Goal: Information Seeking & Learning: Understand process/instructions

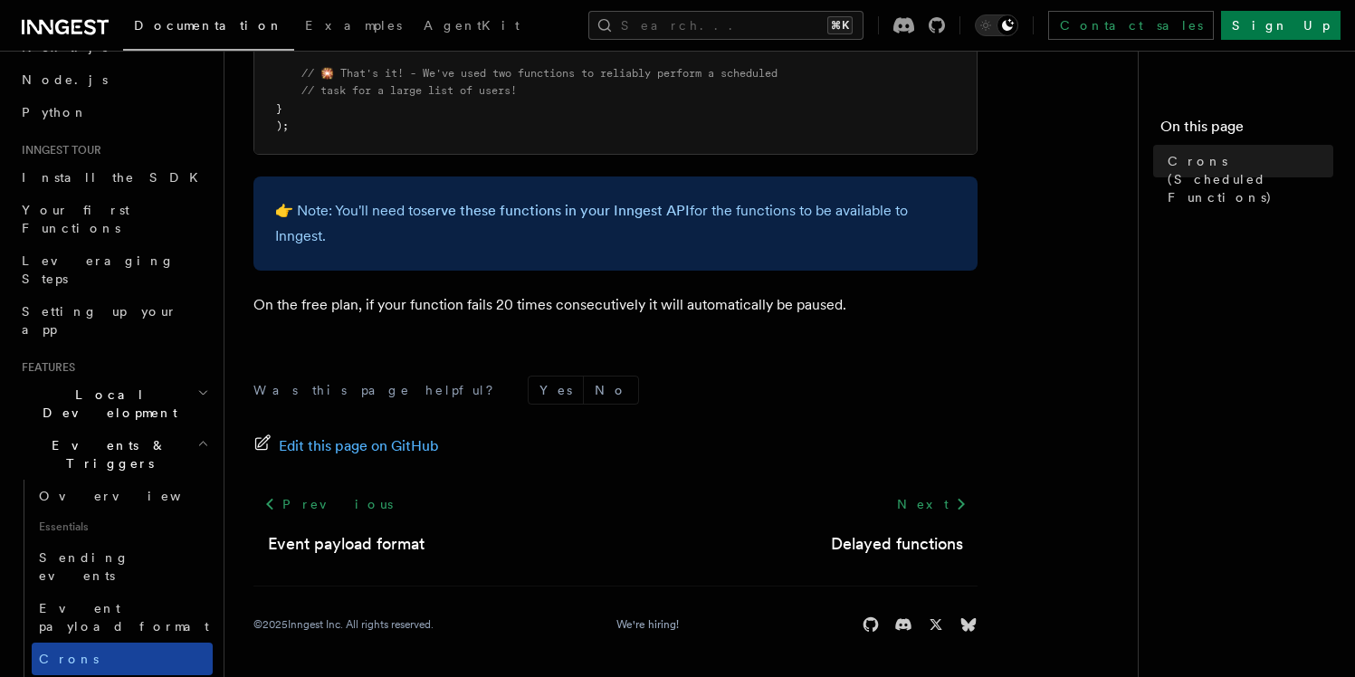
scroll to position [107, 0]
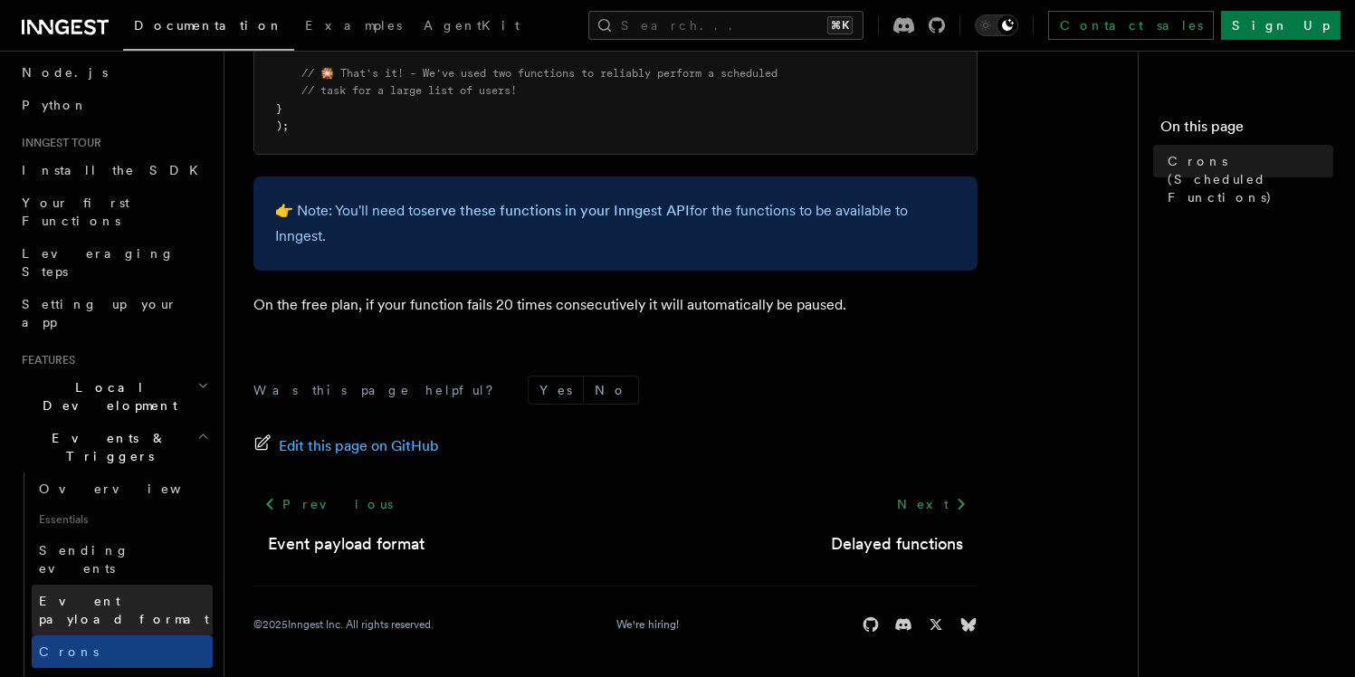
click at [98, 594] on span "Event payload format" at bounding box center [124, 610] width 170 height 33
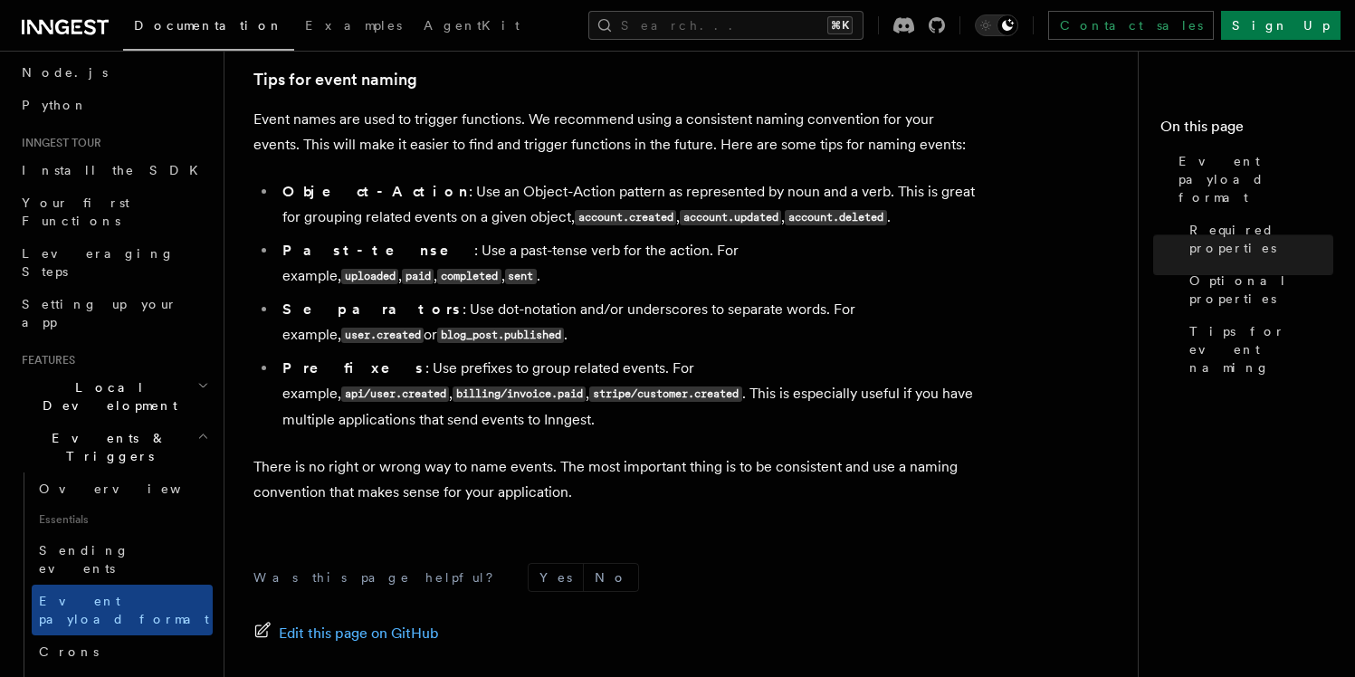
scroll to position [1356, 0]
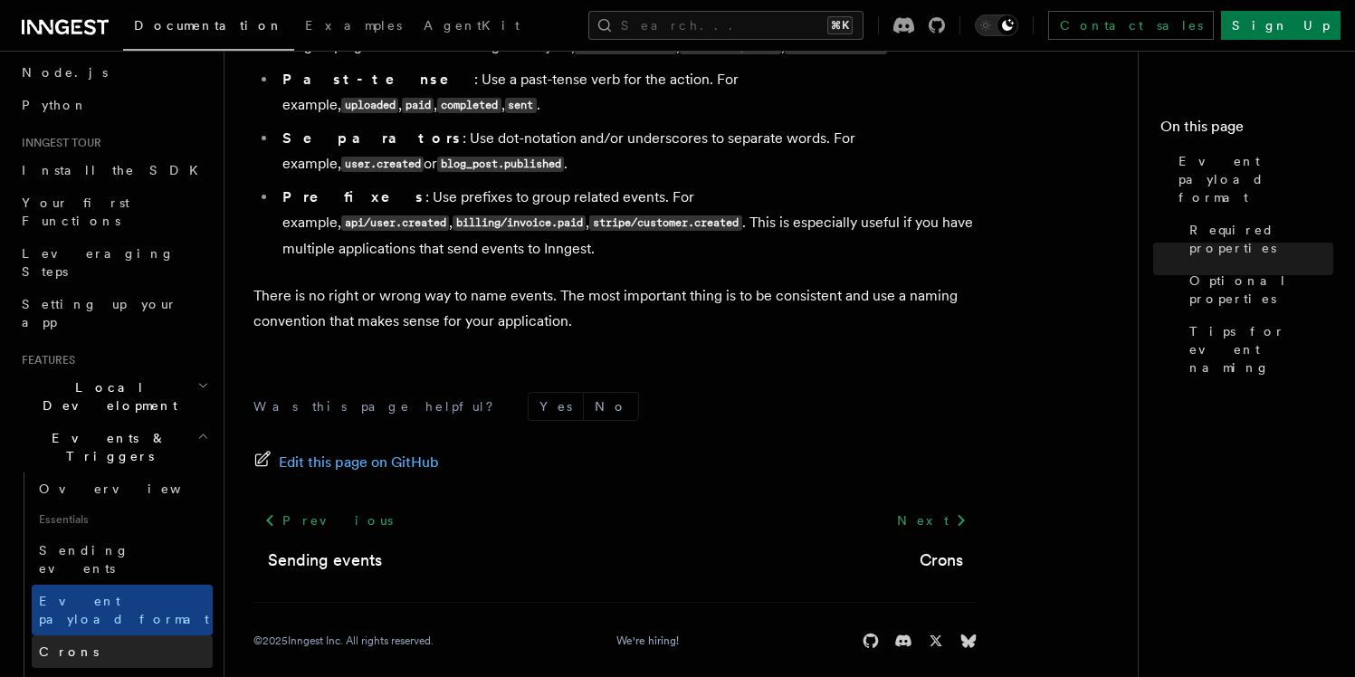
click at [125, 635] on link "Crons" at bounding box center [122, 651] width 181 height 33
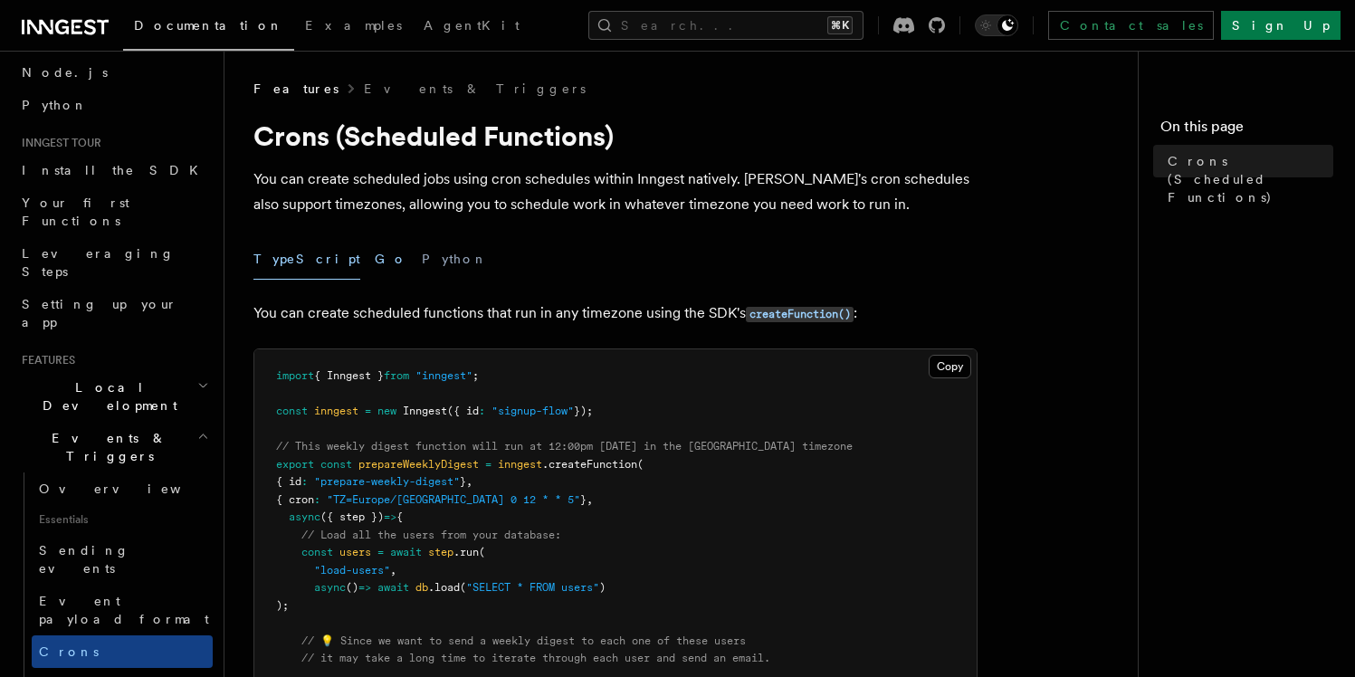
click at [375, 260] on button "Go" at bounding box center [391, 259] width 33 height 41
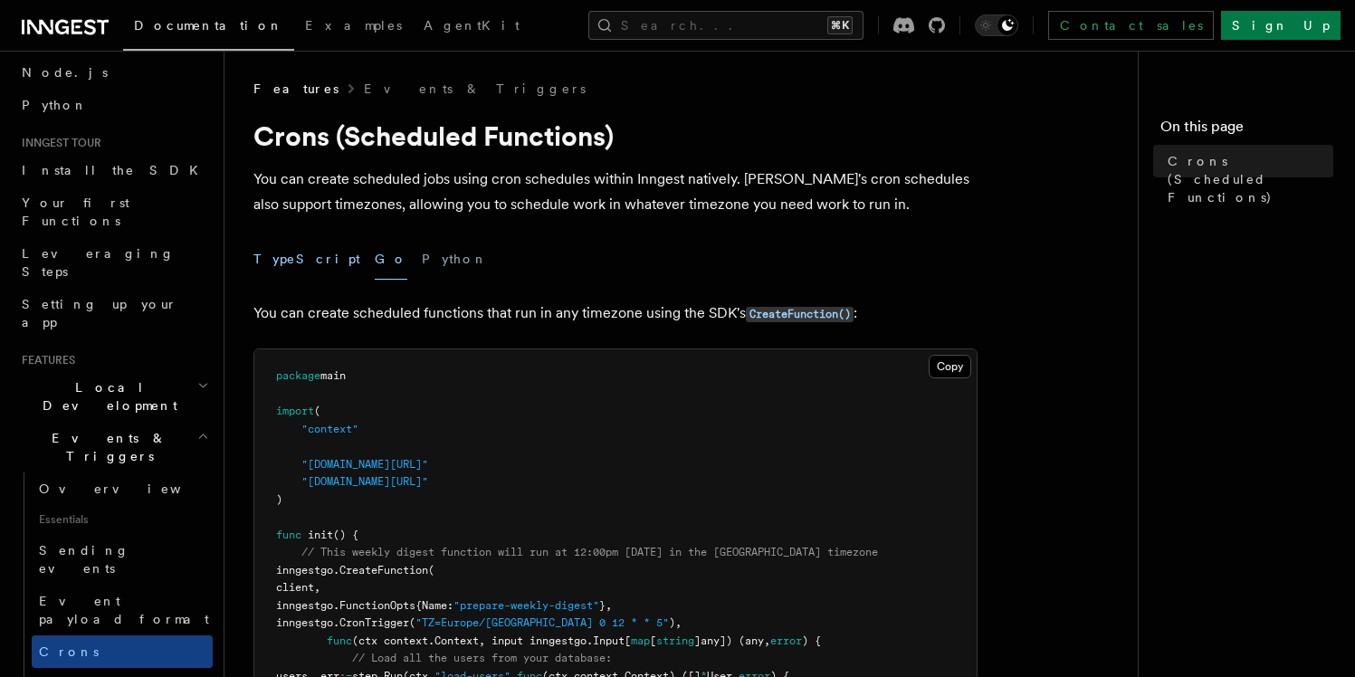
click at [308, 259] on button "TypeScript" at bounding box center [306, 259] width 107 height 41
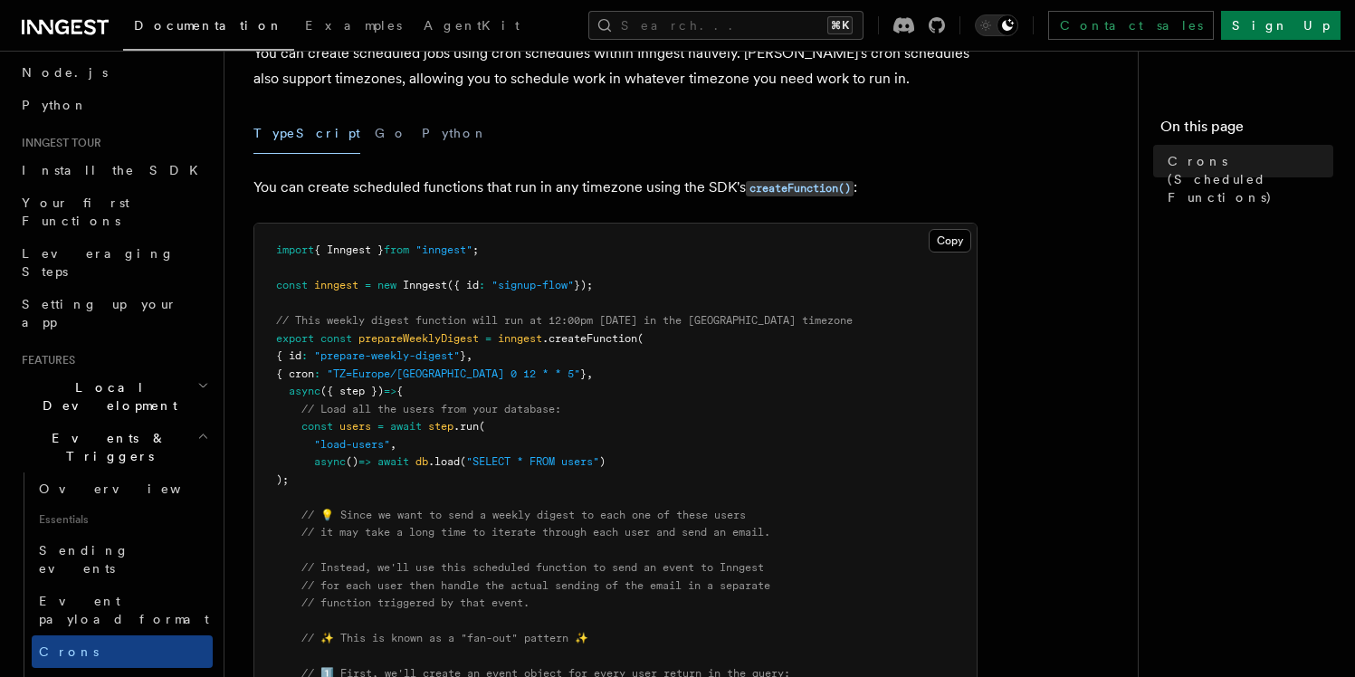
scroll to position [125, 0]
click at [512, 373] on span ""TZ=Europe/[GEOGRAPHIC_DATA] 0 12 * * 5"" at bounding box center [453, 374] width 253 height 13
copy span "5"
